Goal: Information Seeking & Learning: Compare options

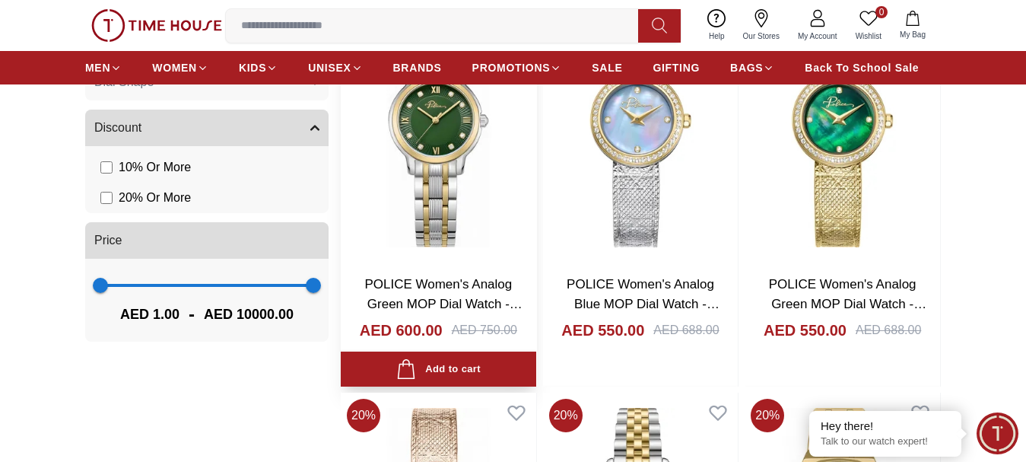
scroll to position [913, 0]
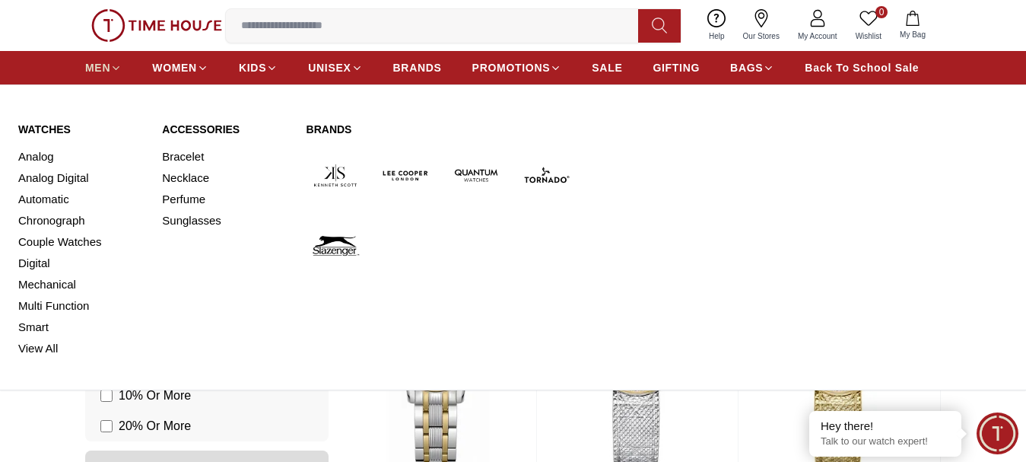
click at [104, 63] on span "MEN" at bounding box center [97, 67] width 25 height 15
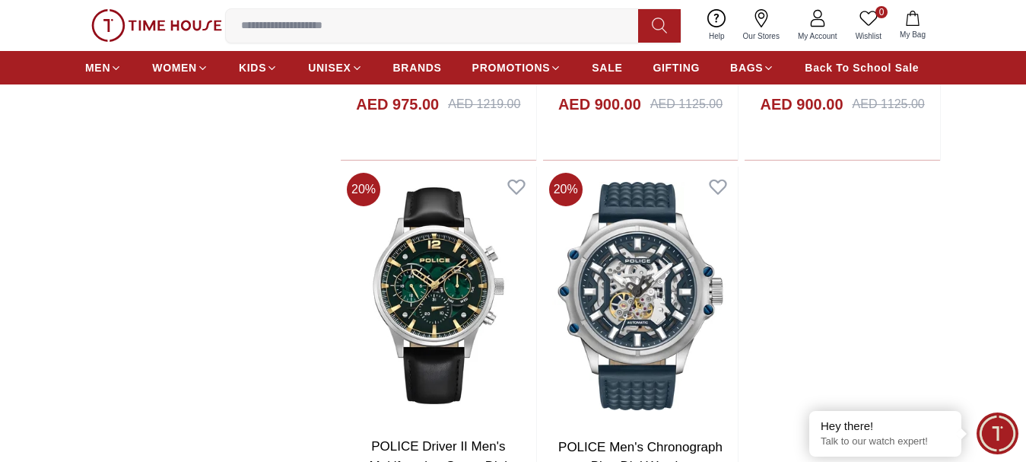
scroll to position [2586, 0]
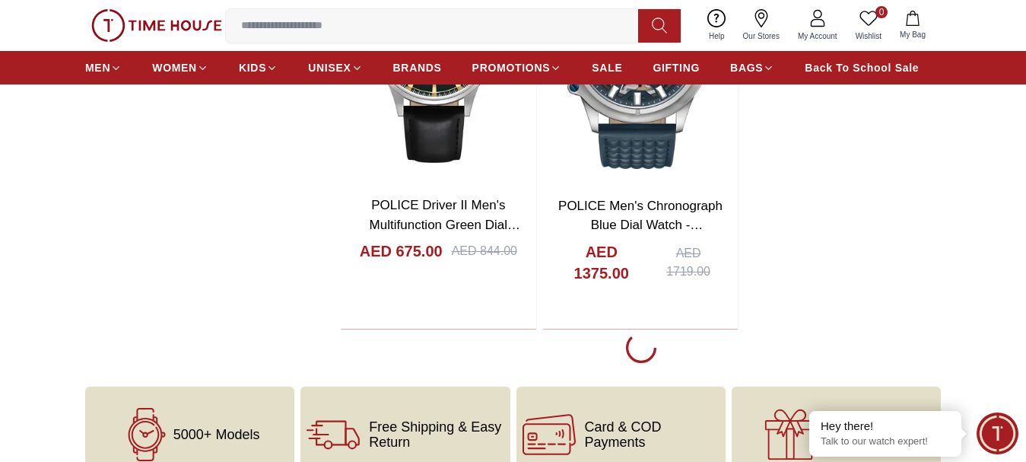
scroll to position [2814, 0]
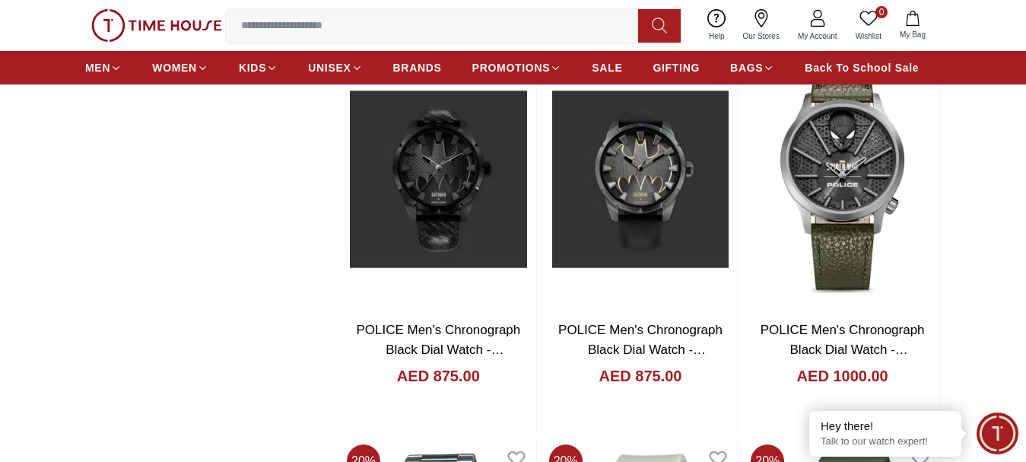
scroll to position [3270, 0]
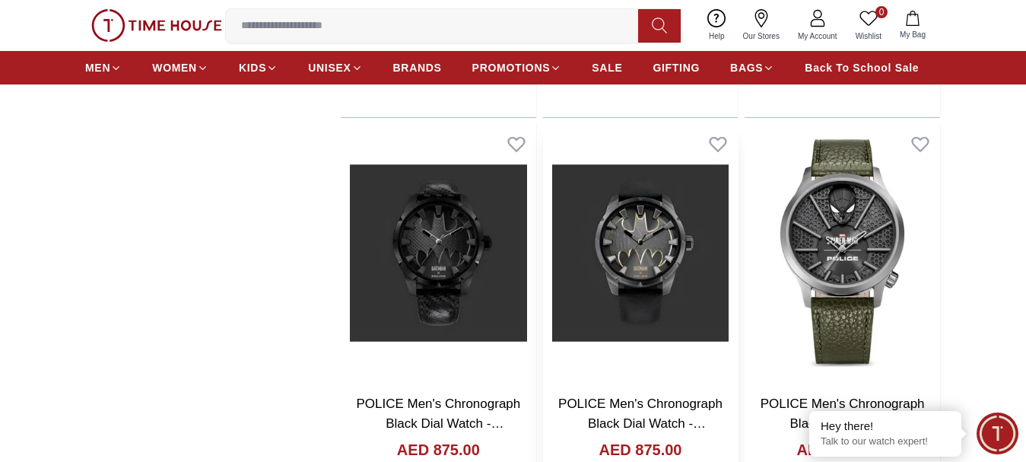
click at [653, 259] on img at bounding box center [640, 253] width 195 height 258
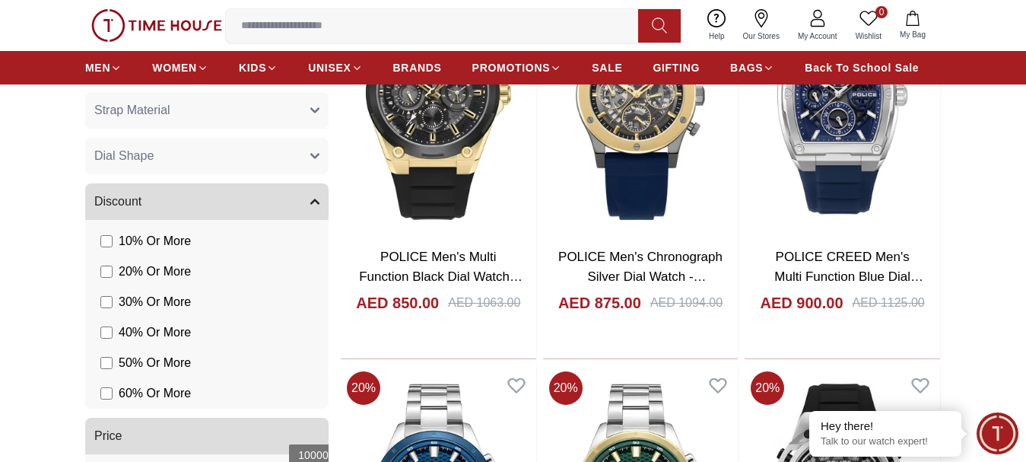
scroll to position [1277, 0]
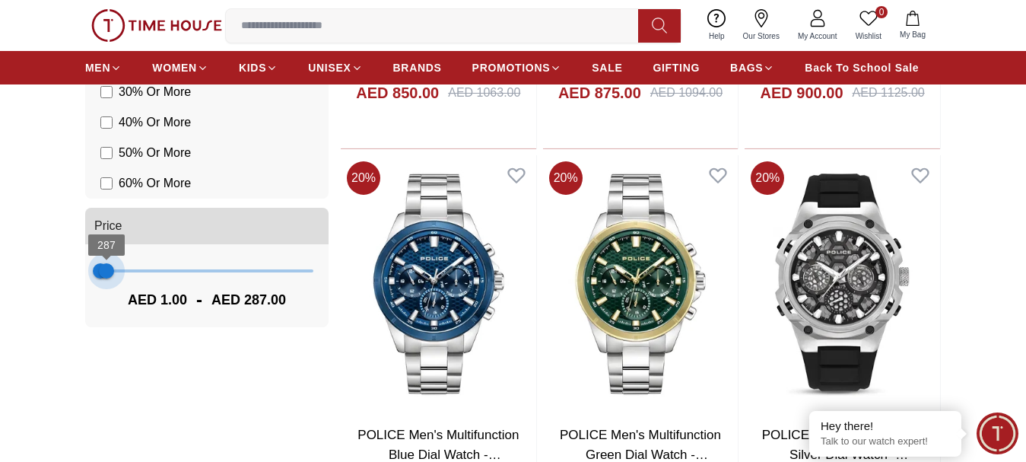
drag, startPoint x: 312, startPoint y: 269, endPoint x: 106, endPoint y: 287, distance: 206.1
click at [106, 287] on div "1 287 AED 1.00 - AED 287.00" at bounding box center [206, 285] width 243 height 83
click at [152, 224] on button "Price" at bounding box center [206, 226] width 243 height 37
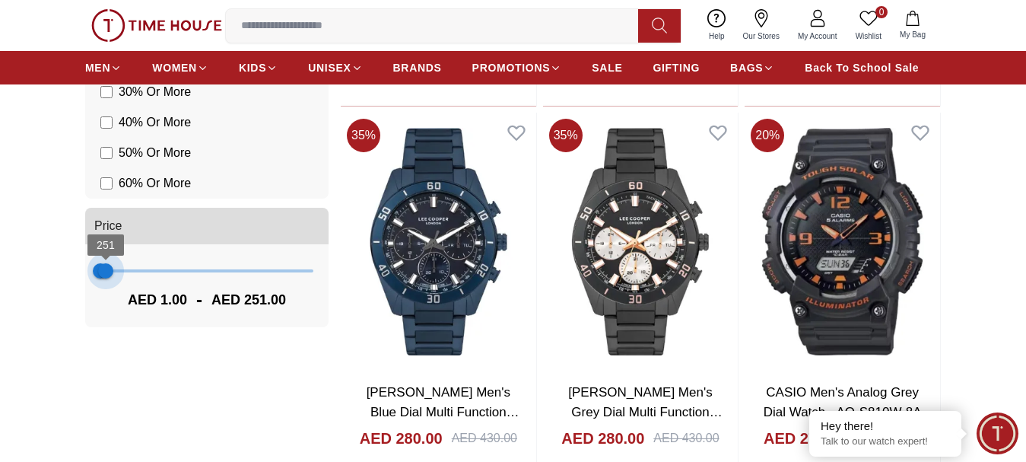
type input "***"
click at [107, 268] on span "322" at bounding box center [107, 270] width 15 height 15
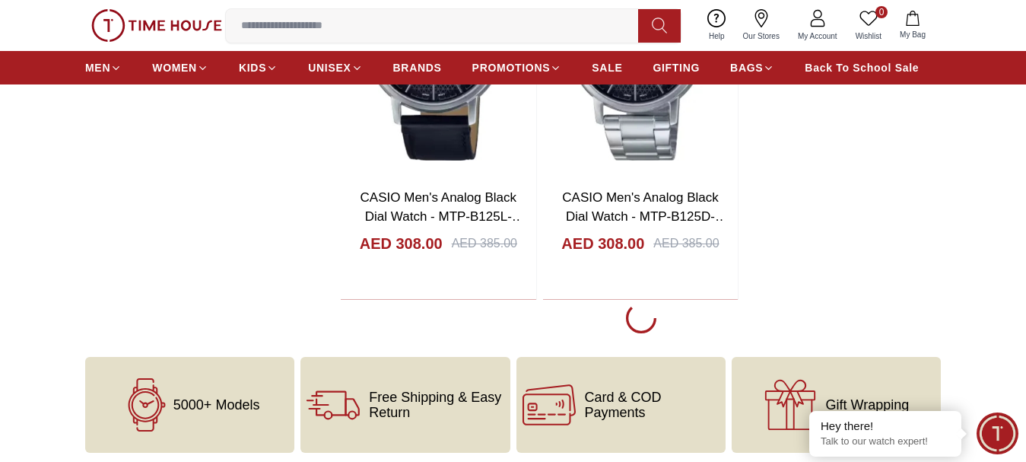
scroll to position [2646, 0]
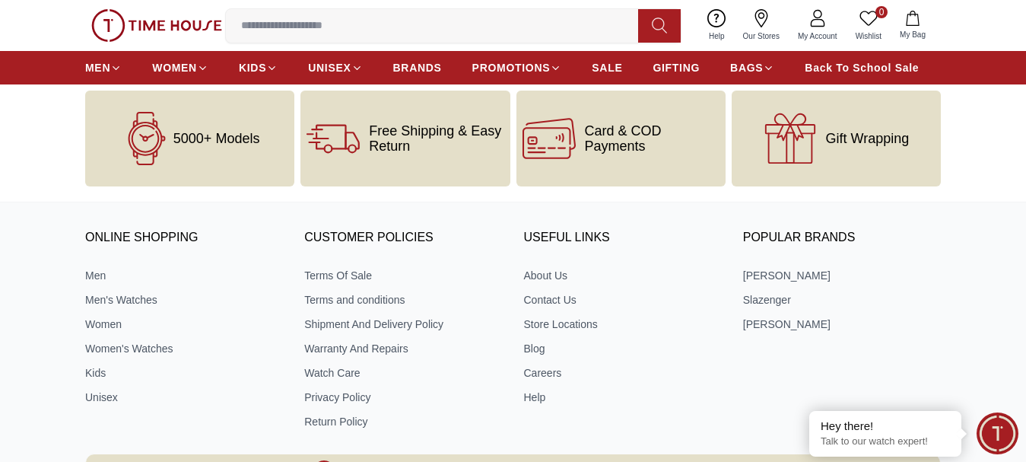
scroll to position [2950, 0]
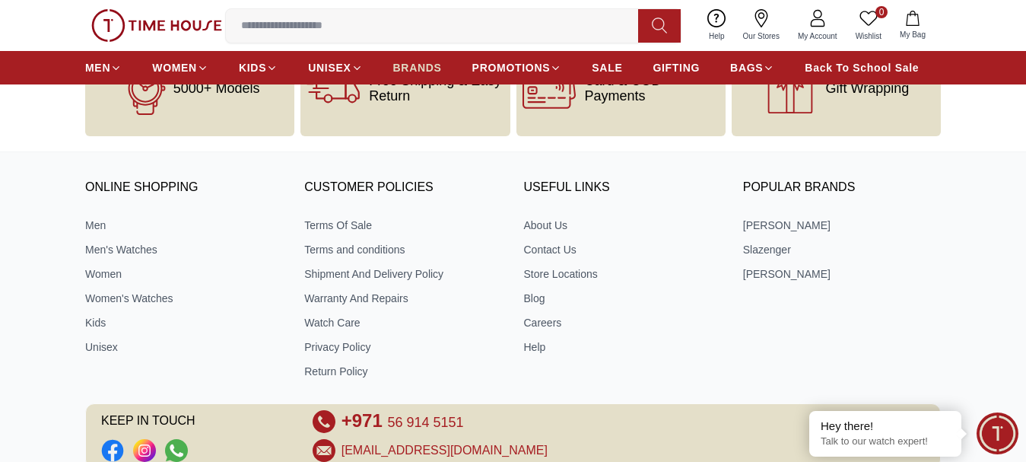
click at [430, 73] on span "BRANDS" at bounding box center [417, 67] width 49 height 15
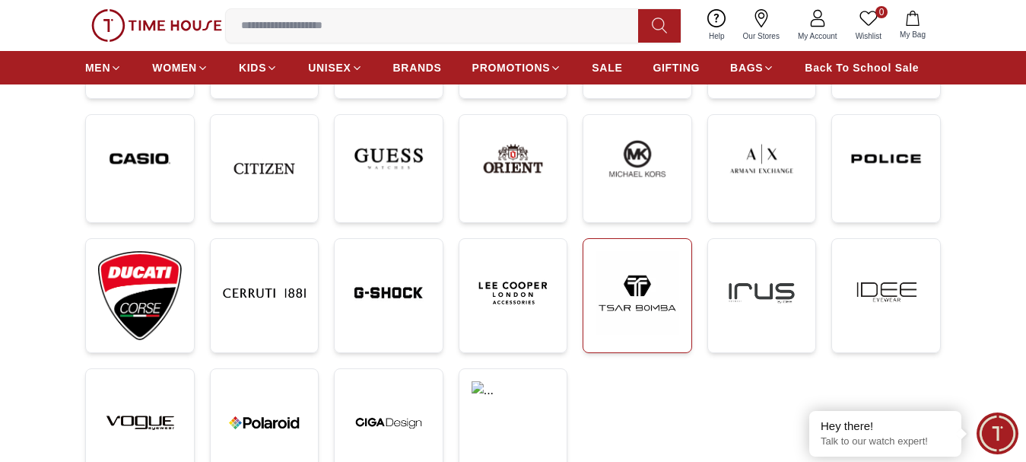
scroll to position [380, 0]
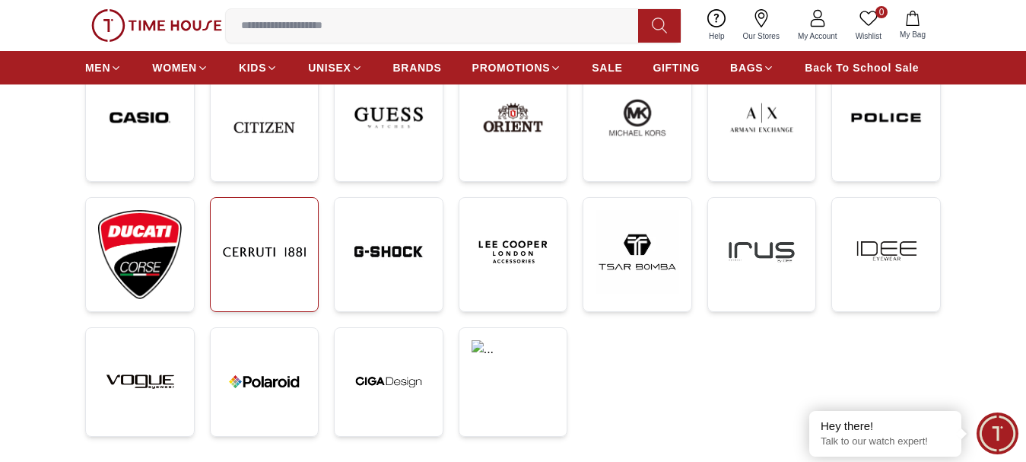
click at [279, 271] on img at bounding box center [265, 252] width 84 height 84
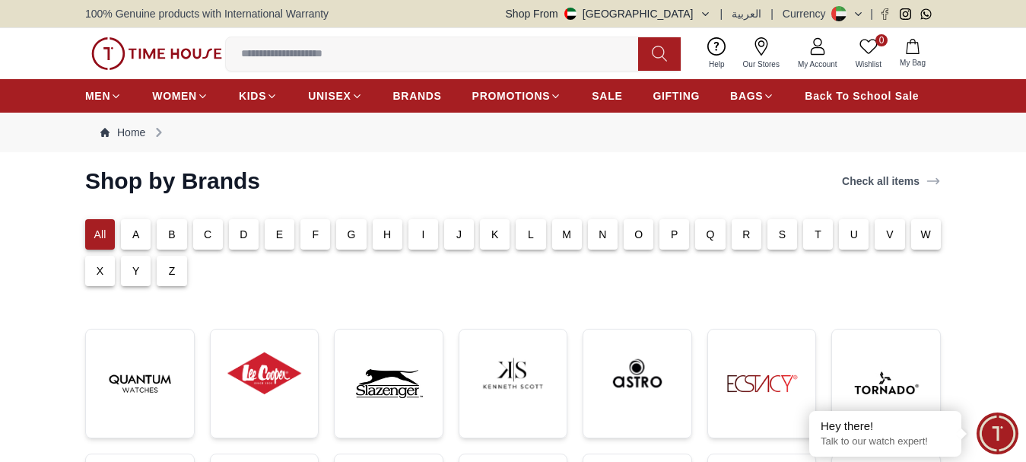
scroll to position [380, 0]
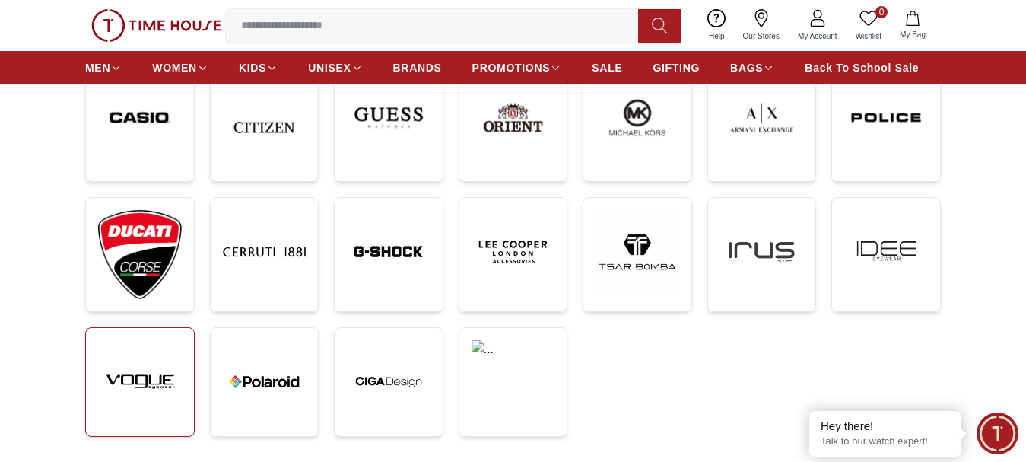
click at [135, 364] on img at bounding box center [140, 382] width 84 height 84
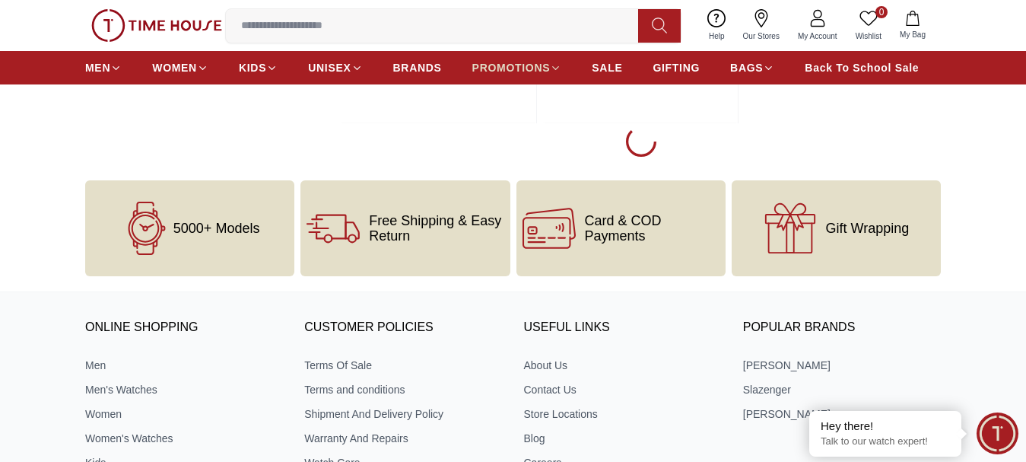
scroll to position [3429, 0]
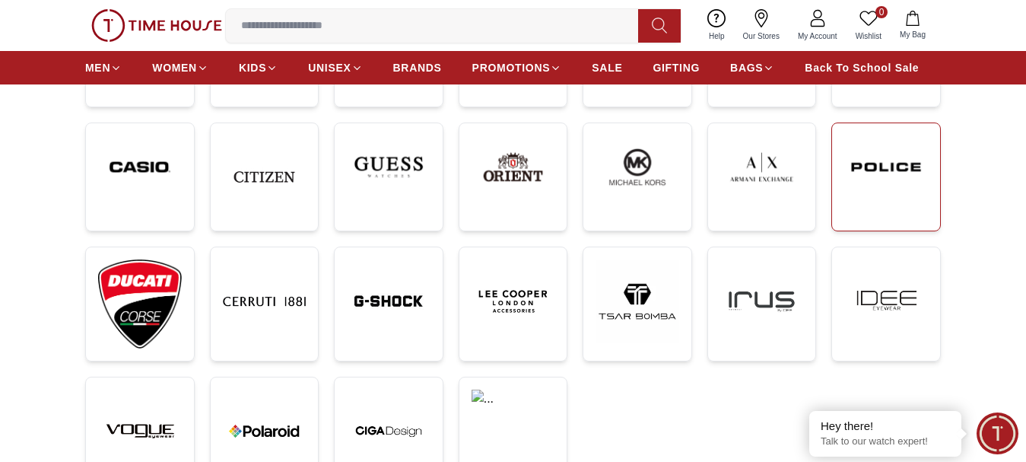
scroll to position [304, 0]
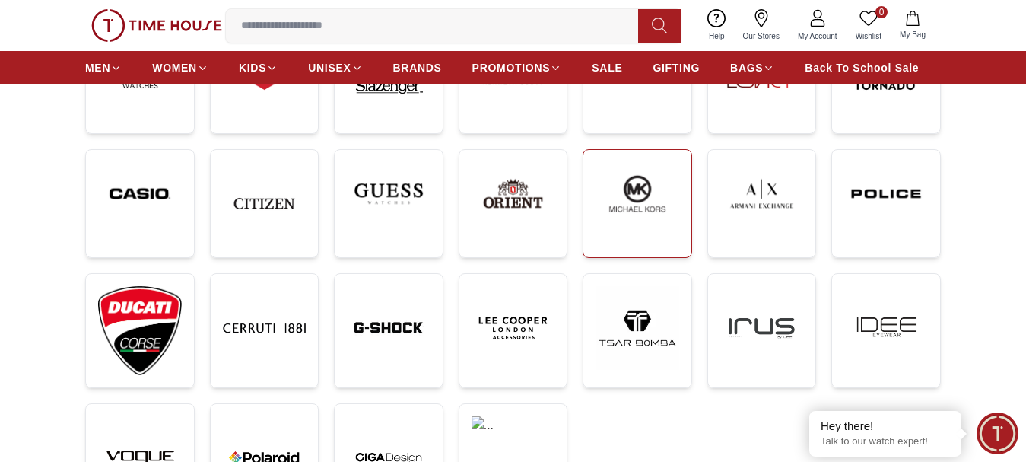
click at [622, 223] on img at bounding box center [638, 193] width 84 height 63
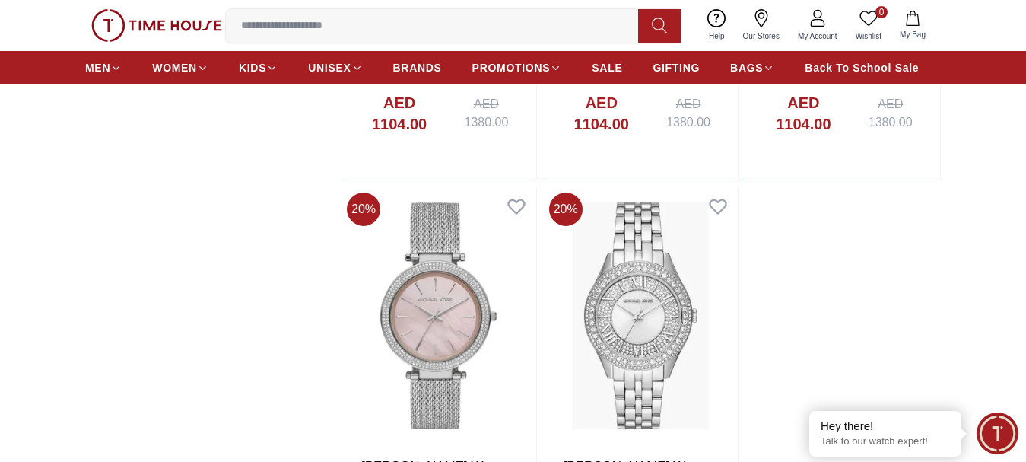
scroll to position [2206, 0]
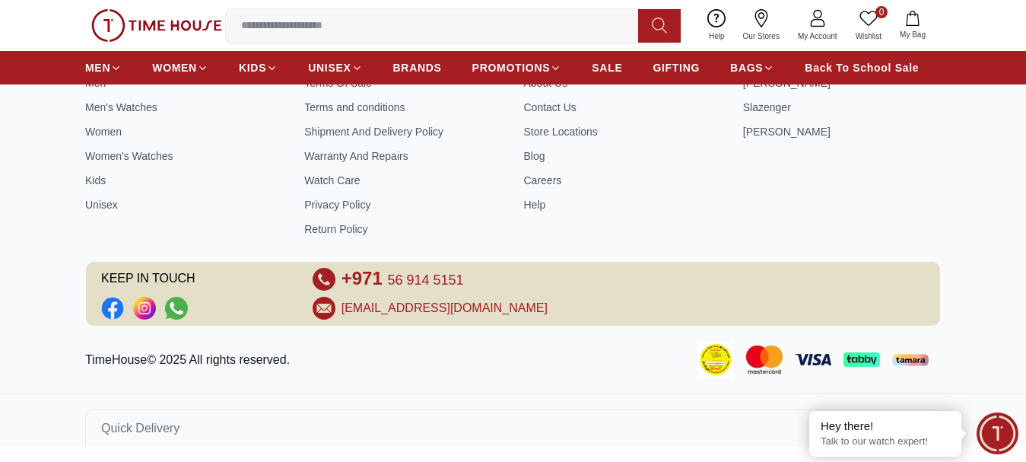
scroll to position [304, 0]
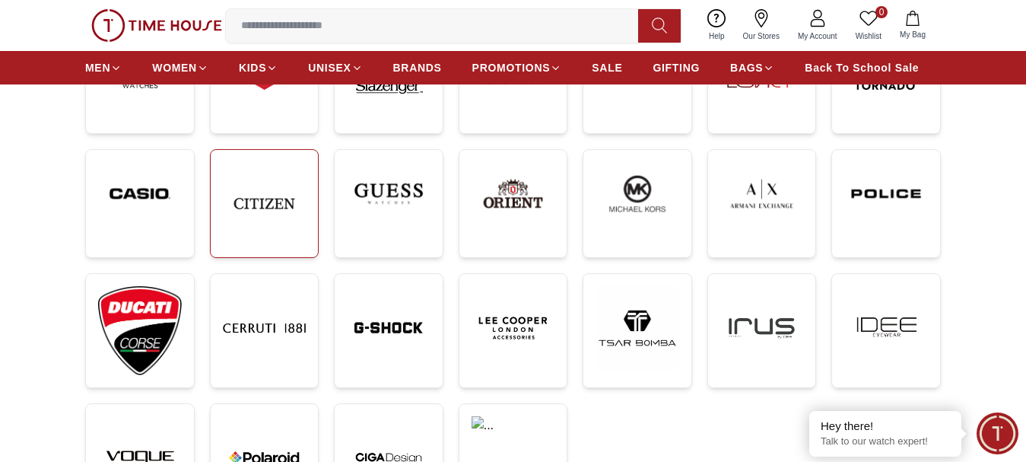
click at [267, 200] on img at bounding box center [265, 204] width 84 height 84
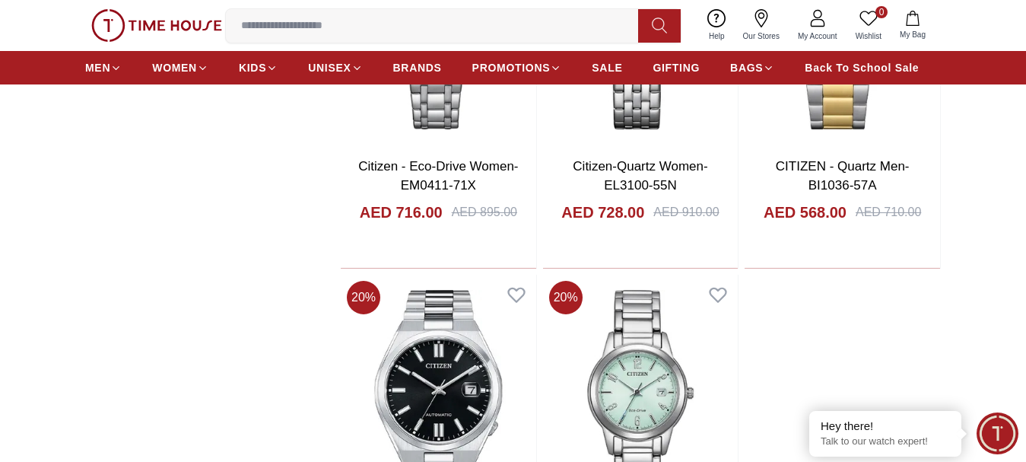
scroll to position [2814, 0]
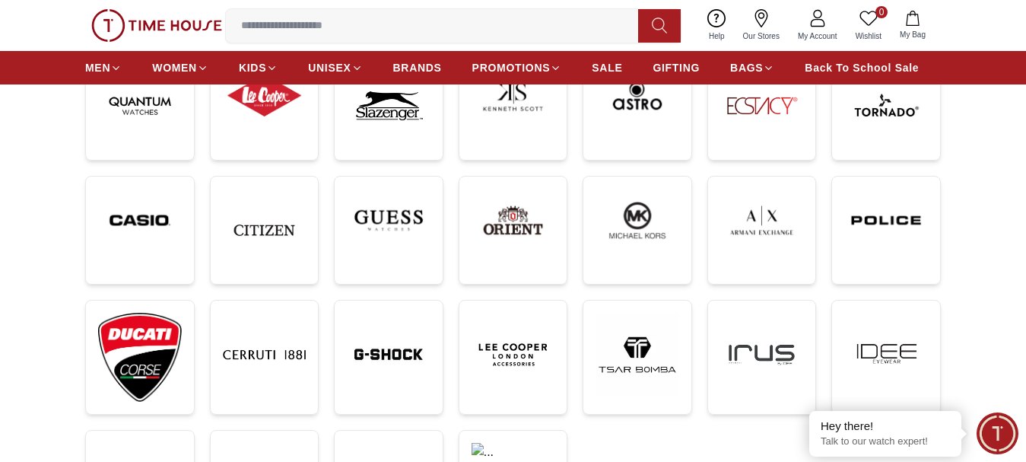
scroll to position [304, 0]
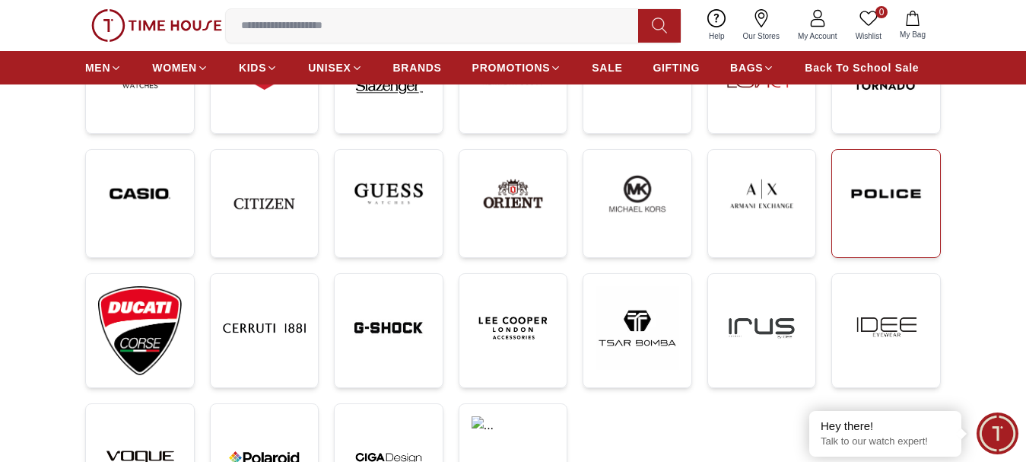
click at [902, 213] on img at bounding box center [886, 193] width 84 height 63
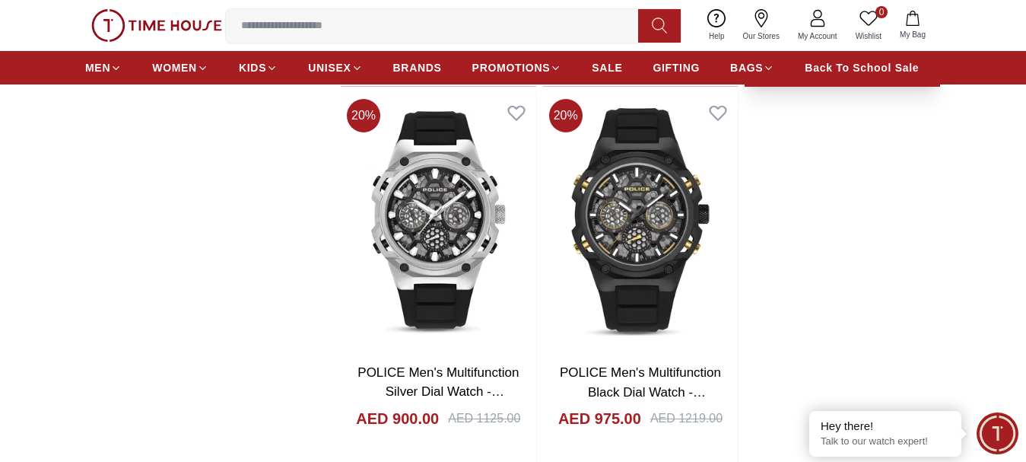
scroll to position [3042, 0]
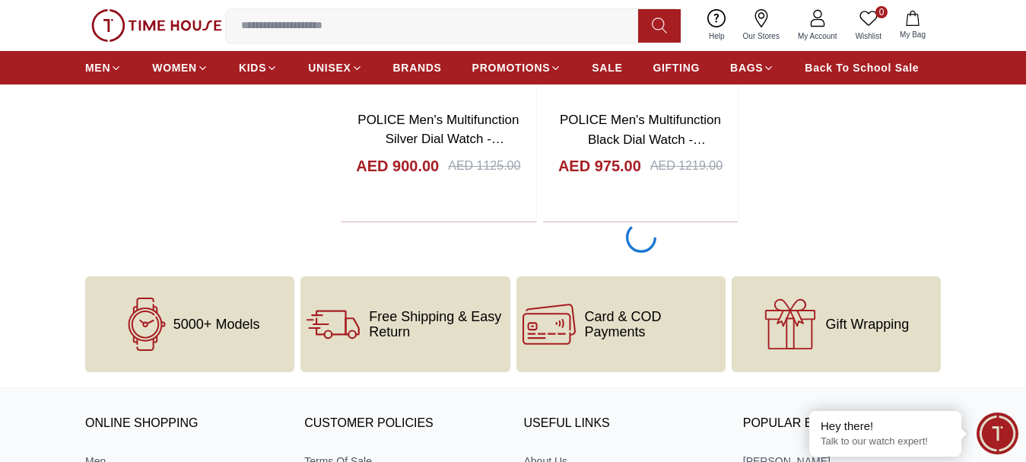
scroll to position [3270, 0]
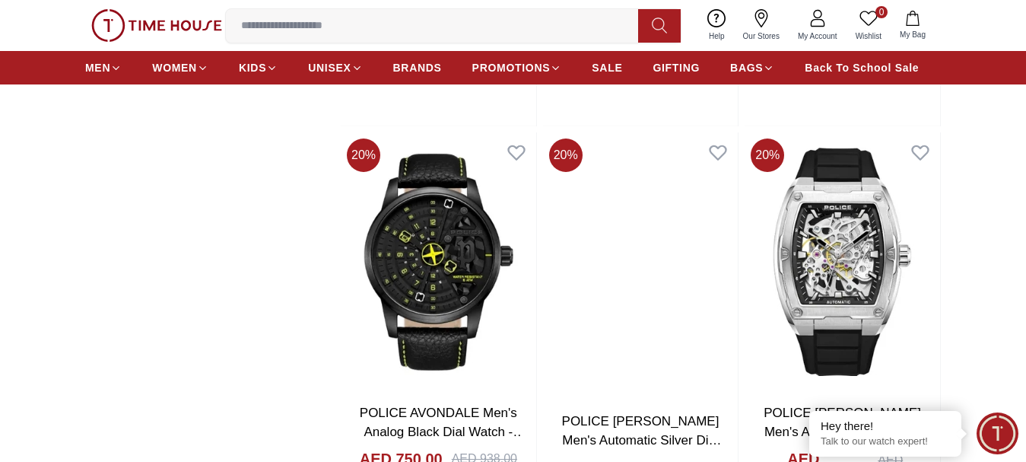
scroll to position [8138, 0]
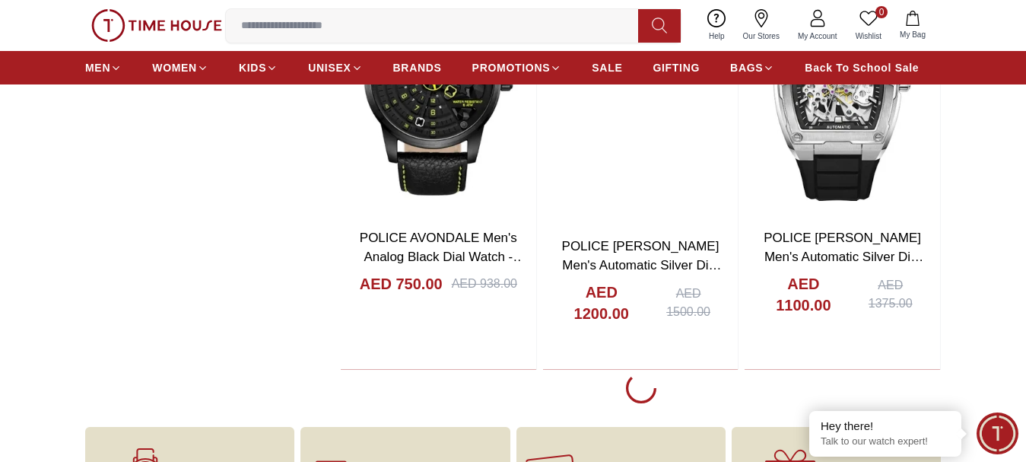
scroll to position [8214, 0]
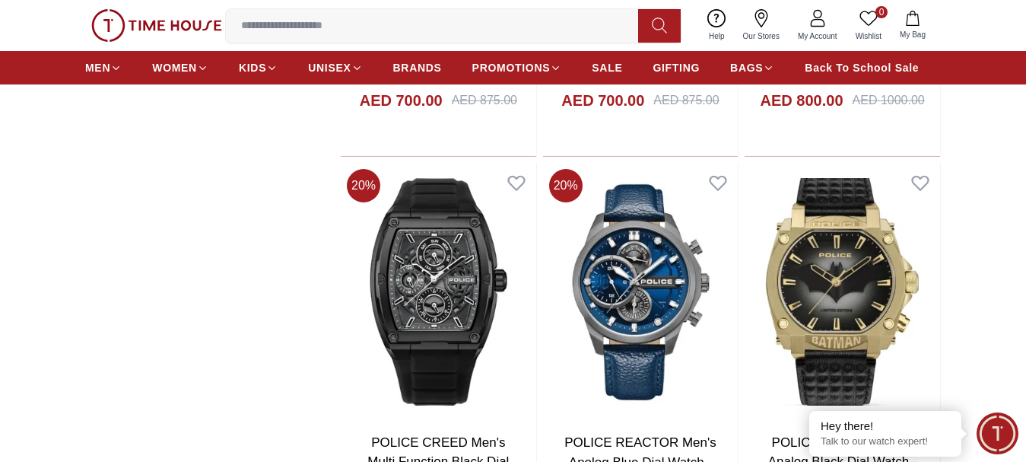
scroll to position [11104, 0]
